Goal: Task Accomplishment & Management: Manage account settings

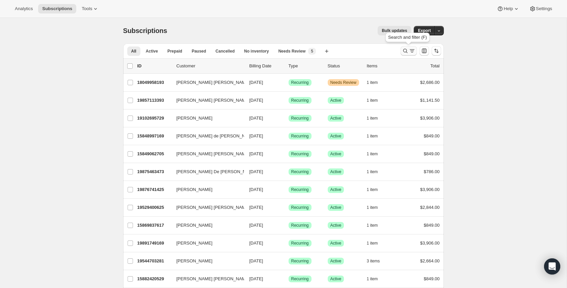
click at [404, 53] on icon "Search and filter results" at bounding box center [405, 51] width 7 height 7
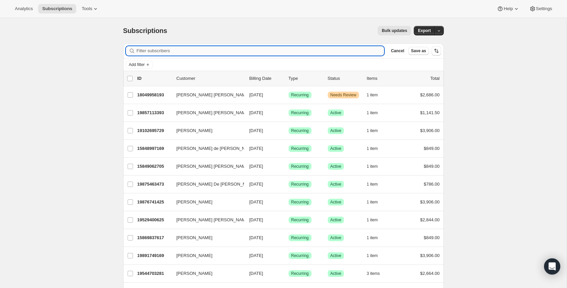
click at [194, 53] on input "Filter subscribers" at bounding box center [261, 50] width 248 height 9
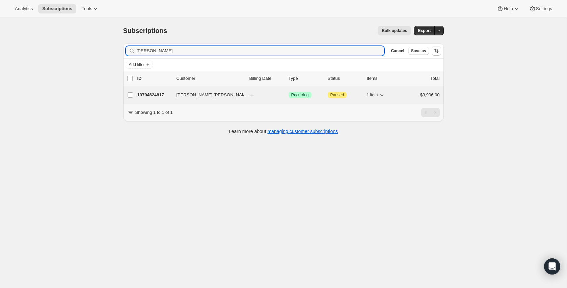
type input "[PERSON_NAME]"
click at [166, 94] on p "19794624817" at bounding box center [154, 95] width 34 height 7
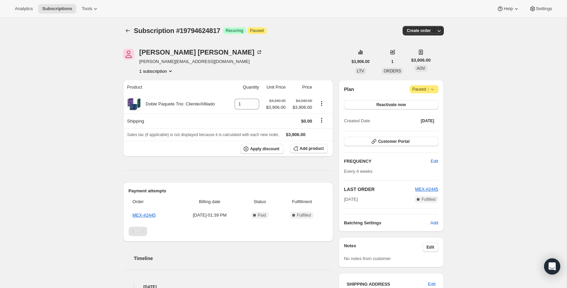
click at [431, 89] on icon at bounding box center [432, 89] width 7 height 7
click at [425, 105] on span "Cancel subscription" at bounding box center [422, 102] width 38 height 5
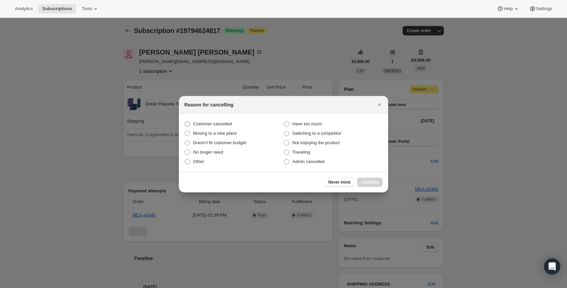
click at [199, 126] on span "Customer cancelled" at bounding box center [212, 123] width 39 height 5
click at [185, 122] on input "Customer cancelled" at bounding box center [185, 121] width 0 height 0
radio input "true"
click at [366, 185] on span "Continue" at bounding box center [370, 182] width 18 height 5
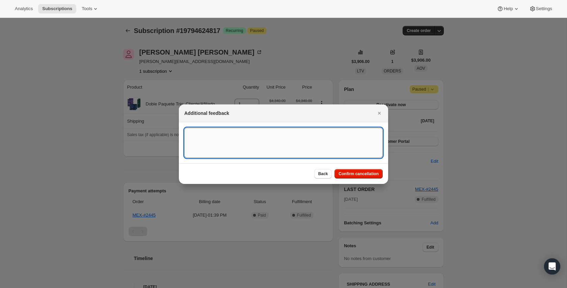
click at [249, 136] on textarea ":rbv:" at bounding box center [283, 143] width 198 height 30
type textarea "S"
type textarea "Customer convert an BA"
click at [365, 171] on span "Confirm cancellation" at bounding box center [358, 173] width 40 height 5
